Goal: Task Accomplishment & Management: Use online tool/utility

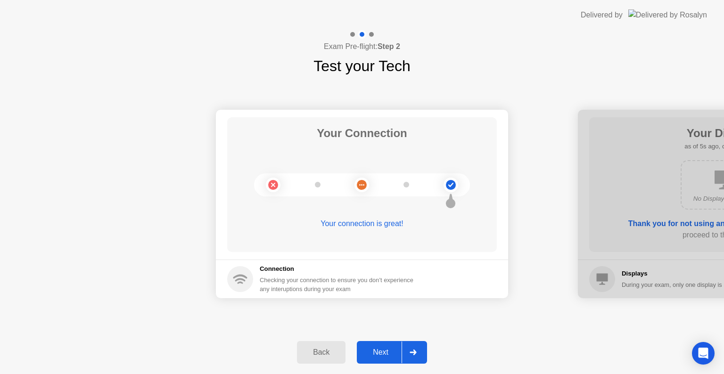
click at [372, 351] on div "Next" at bounding box center [381, 352] width 42 height 8
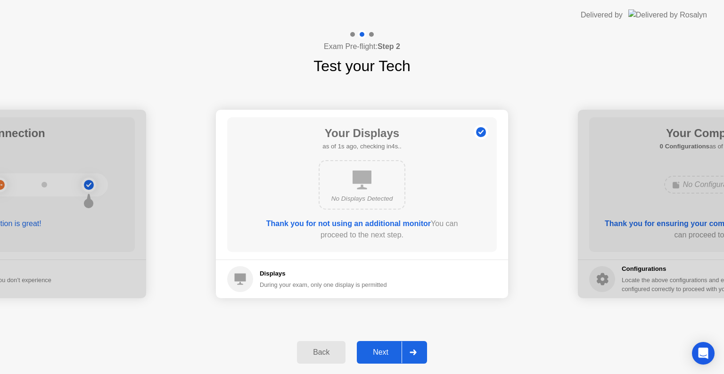
click at [372, 351] on div "Next" at bounding box center [381, 352] width 42 height 8
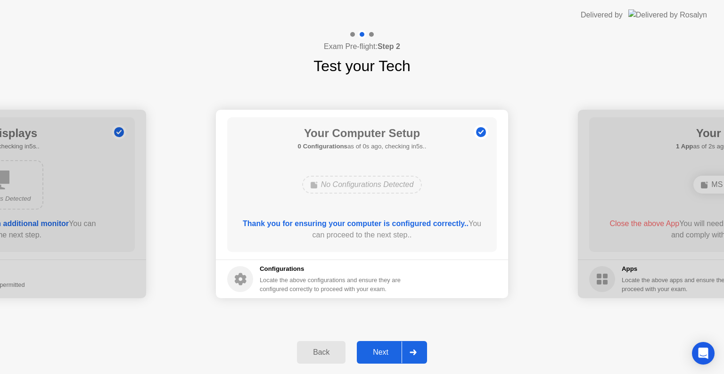
click at [372, 351] on div "Next" at bounding box center [381, 352] width 42 height 8
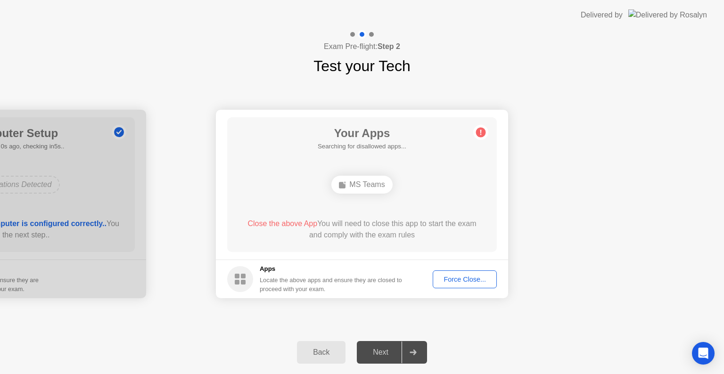
click at [372, 351] on div "Next" at bounding box center [381, 352] width 42 height 8
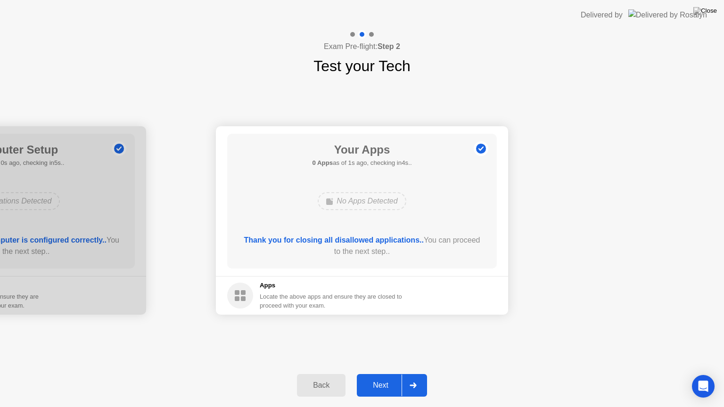
click at [377, 374] on div "Next" at bounding box center [381, 385] width 42 height 8
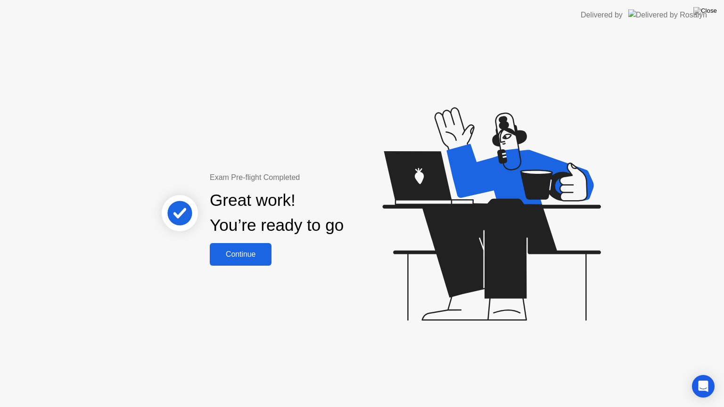
click at [239, 258] on div "Continue" at bounding box center [241, 254] width 56 height 8
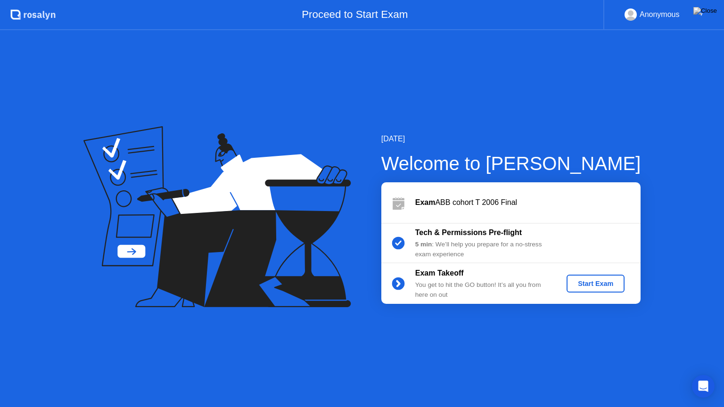
click at [606, 277] on button "Start Exam" at bounding box center [596, 284] width 58 height 18
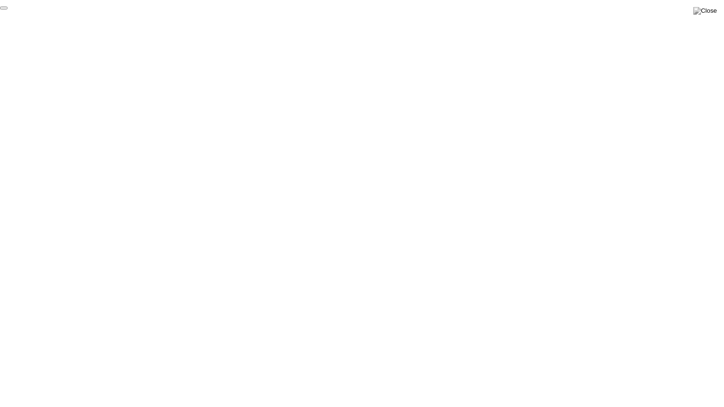
click div "End Proctoring Session"
